Goal: Find specific page/section: Find specific page/section

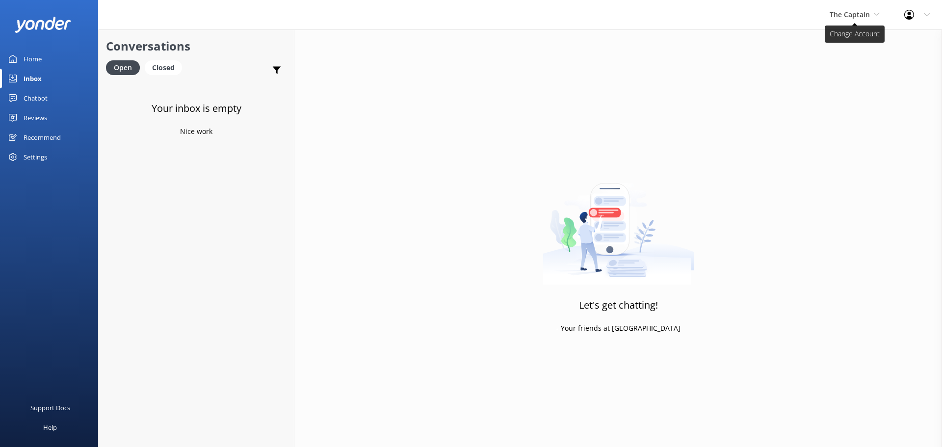
click at [876, 15] on icon at bounding box center [877, 14] width 6 height 6
click at [838, 65] on link "Aruba's Activities Expert" at bounding box center [867, 65] width 98 height 24
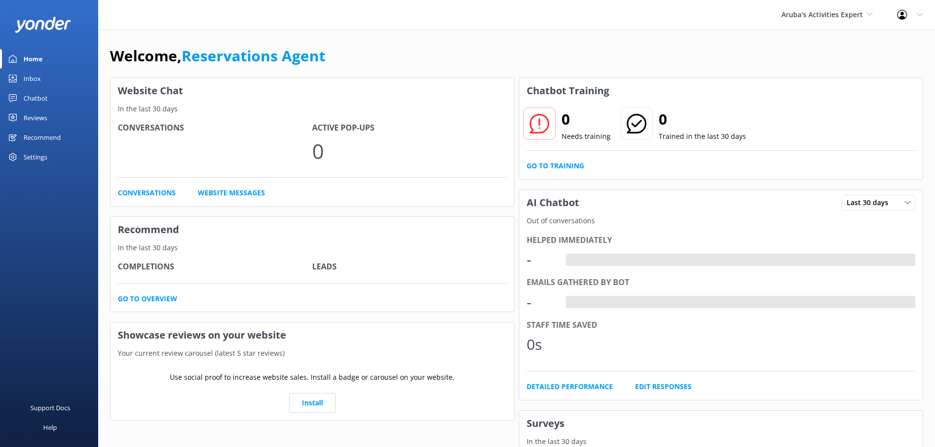
click at [39, 79] on div "Inbox" at bounding box center [32, 79] width 17 height 20
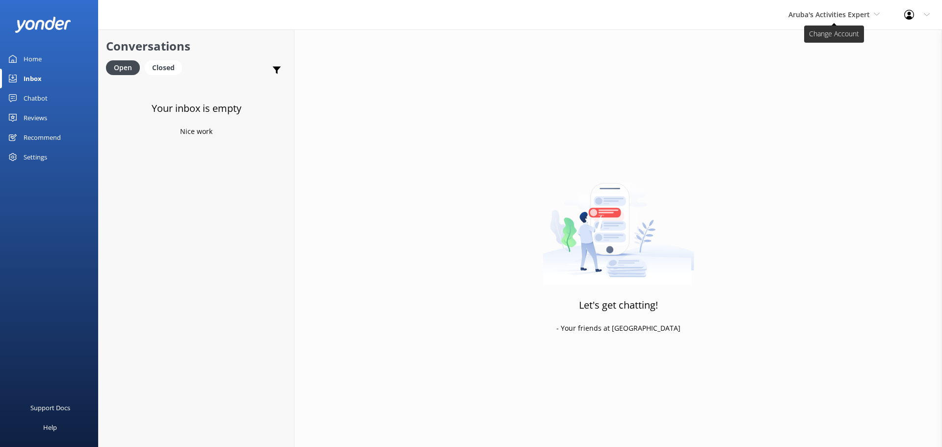
click at [806, 19] on span "Aruba's Activities Expert" at bounding box center [829, 14] width 81 height 9
click at [794, 88] on link "The Captain" at bounding box center [826, 89] width 98 height 24
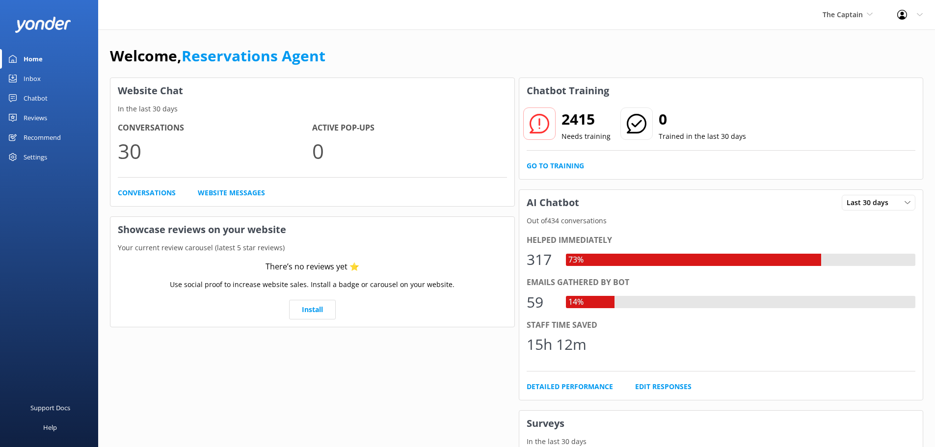
click at [51, 81] on link "Inbox" at bounding box center [49, 79] width 98 height 20
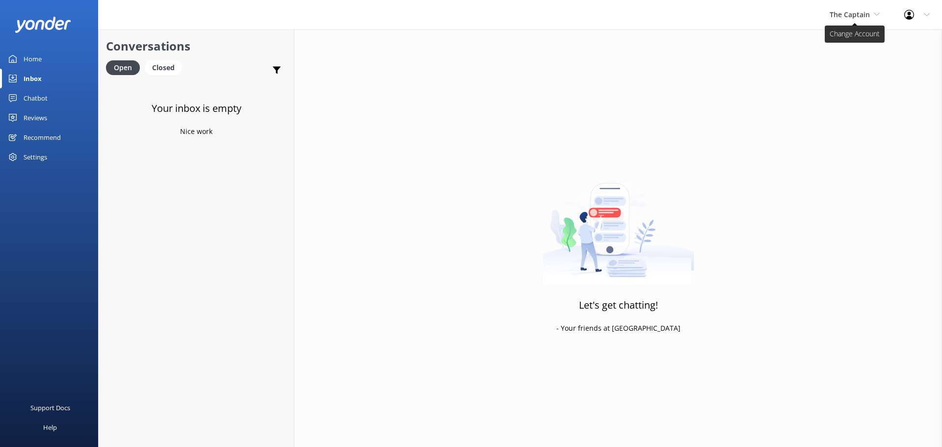
click at [845, 18] on span "The Captain" at bounding box center [850, 14] width 40 height 9
click at [832, 40] on link "De [GEOGRAPHIC_DATA]" at bounding box center [867, 41] width 98 height 24
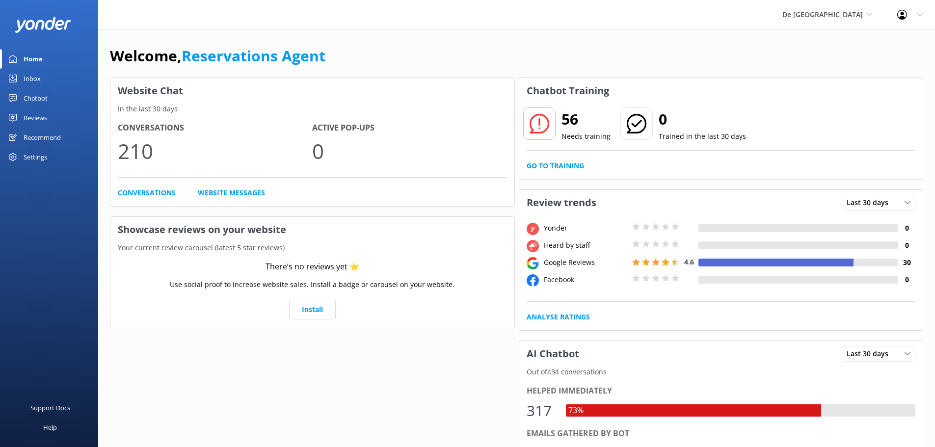
click at [43, 79] on link "Inbox" at bounding box center [49, 79] width 98 height 20
